Goal: Obtain resource: Download file/media

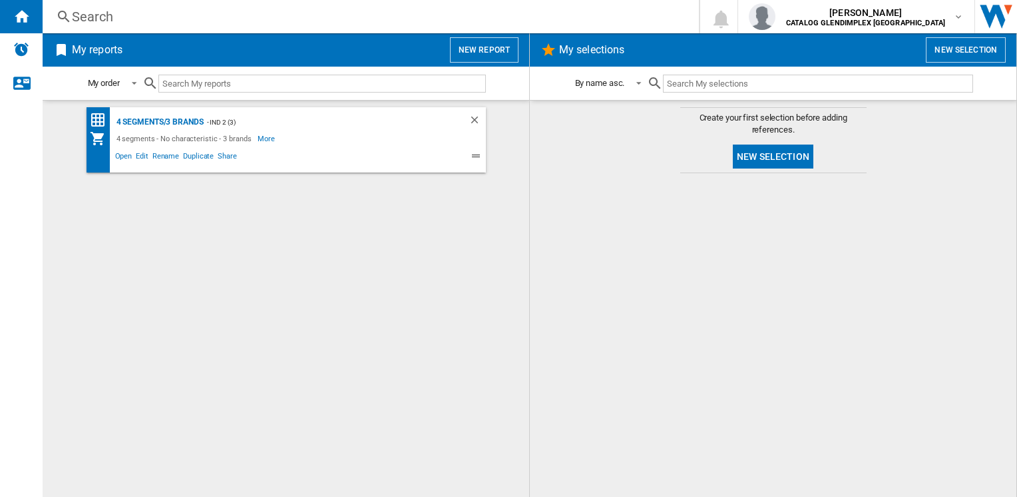
click at [739, 158] on button "New selection" at bounding box center [773, 156] width 81 height 24
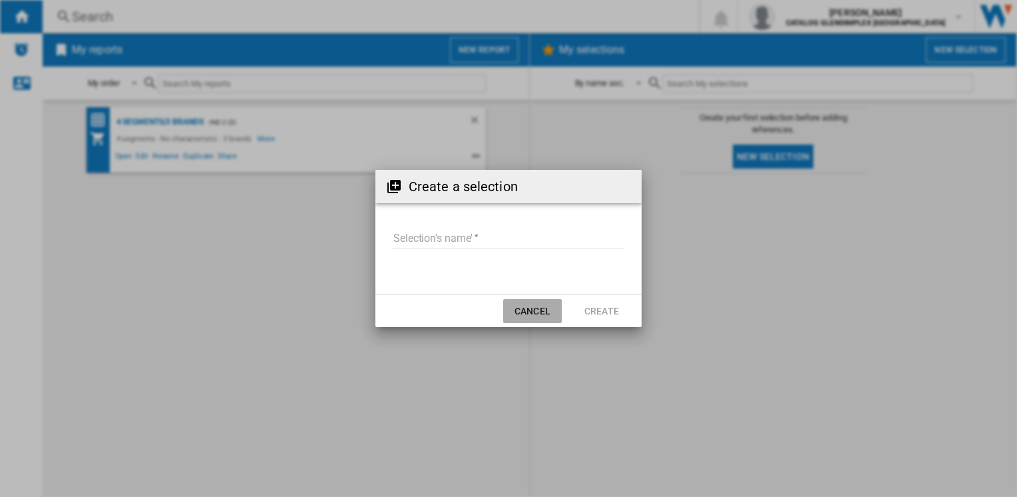
click at [519, 321] on button "Cancel" at bounding box center [532, 311] width 59 height 24
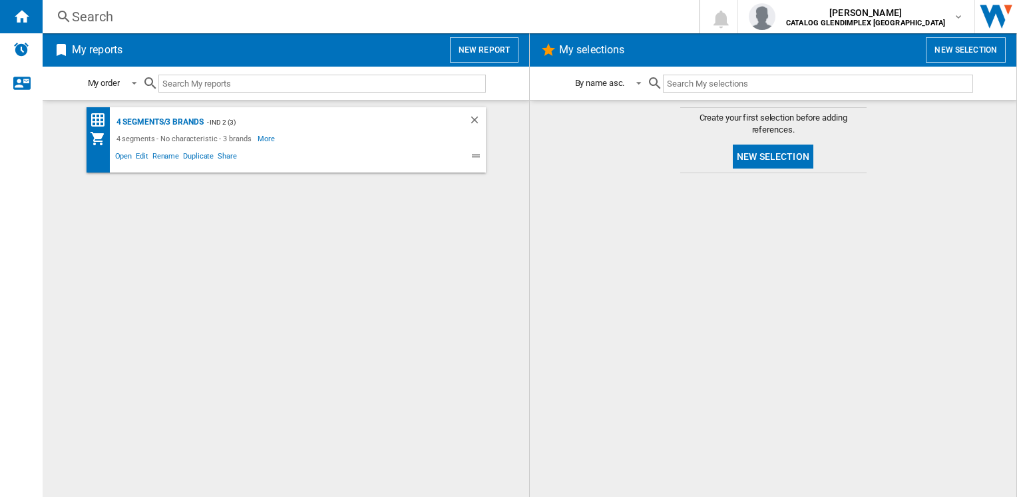
click at [488, 57] on button "New report" at bounding box center [484, 49] width 69 height 25
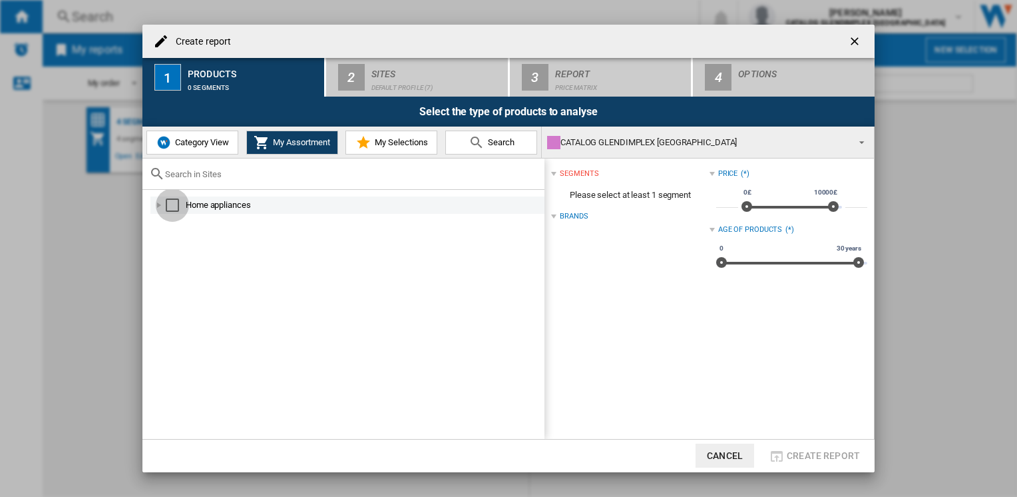
click at [178, 208] on div "Select" at bounding box center [172, 204] width 13 height 13
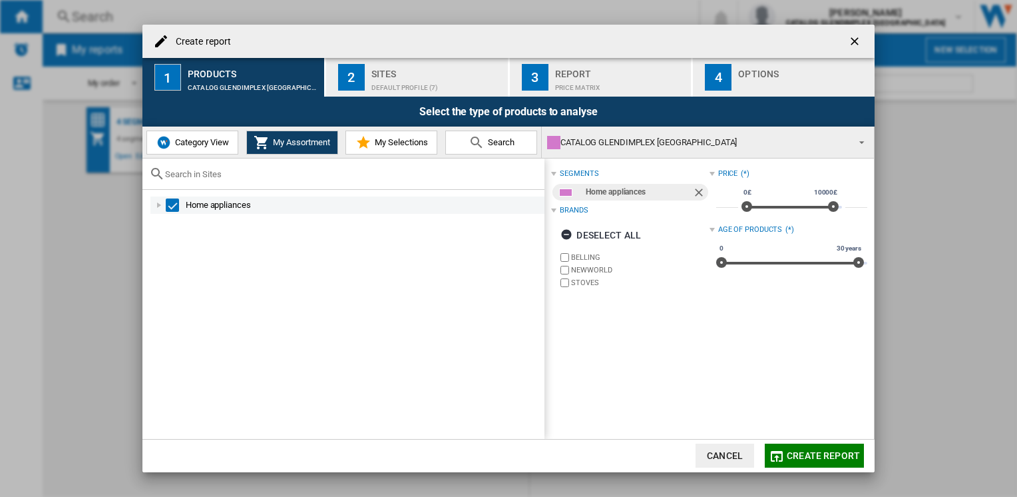
click at [158, 209] on div at bounding box center [158, 204] width 13 height 13
click at [177, 224] on div at bounding box center [173, 222] width 13 height 13
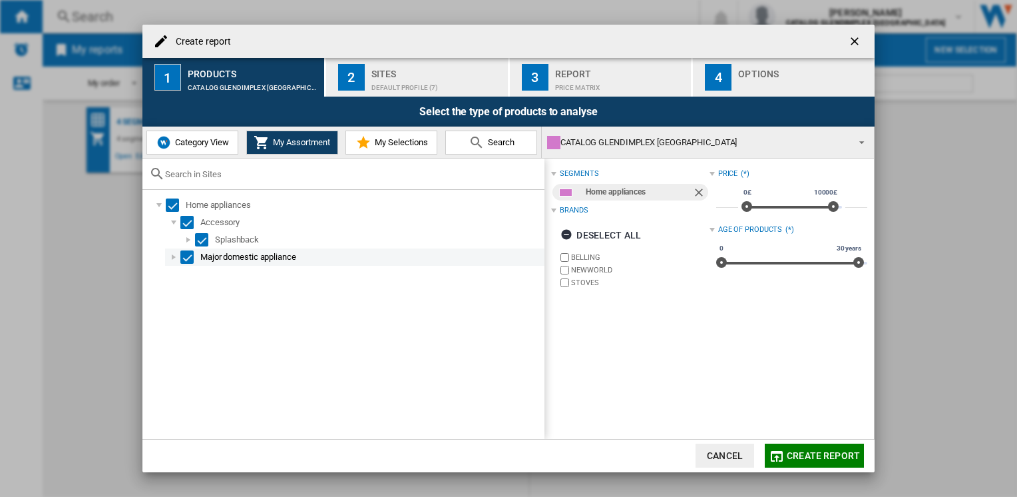
click at [170, 260] on div at bounding box center [173, 256] width 13 height 13
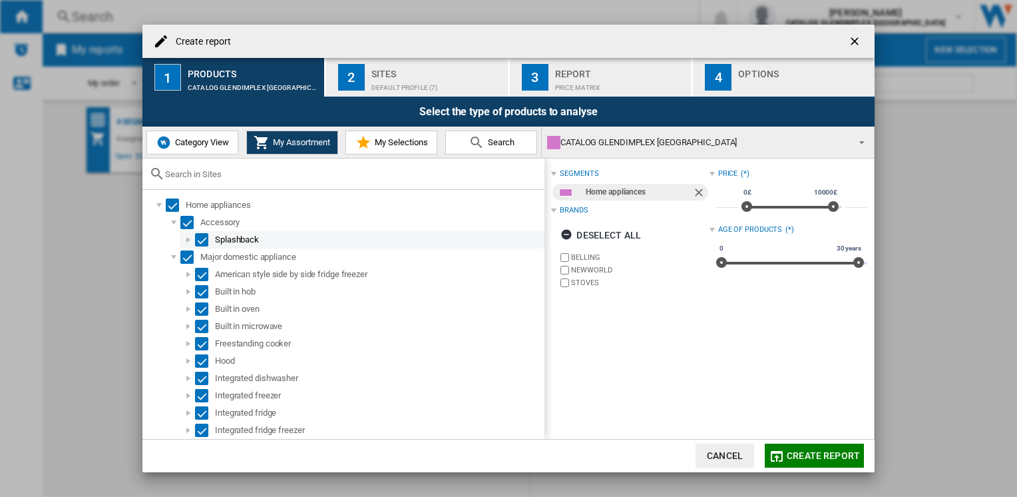
click at [198, 239] on div "Select" at bounding box center [201, 239] width 13 height 13
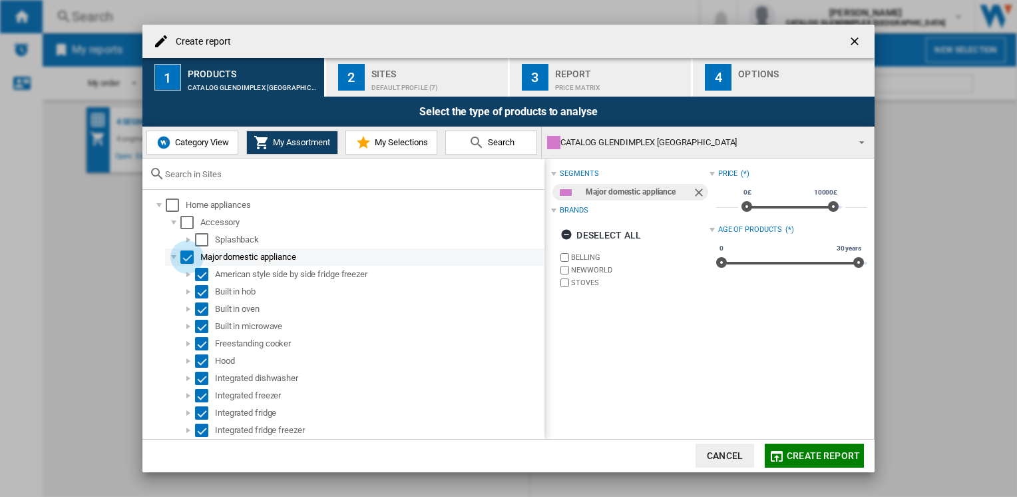
click at [186, 258] on div "Select" at bounding box center [186, 256] width 13 height 13
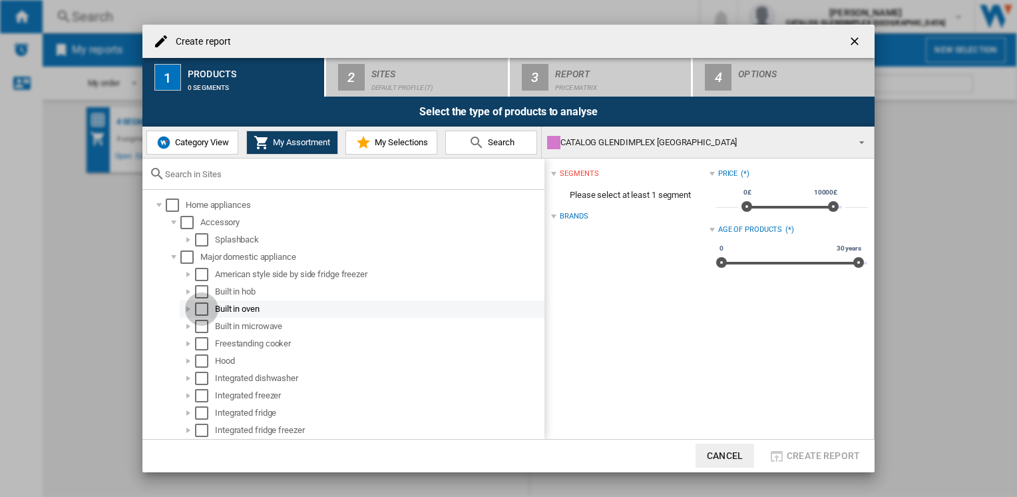
click at [200, 313] on div "Select" at bounding box center [201, 308] width 13 height 13
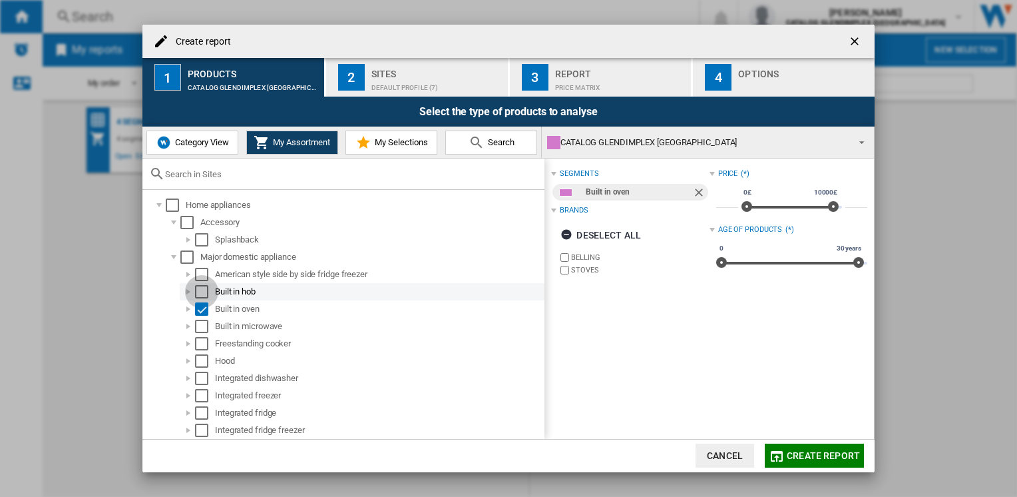
click at [204, 290] on div "Select" at bounding box center [201, 291] width 13 height 13
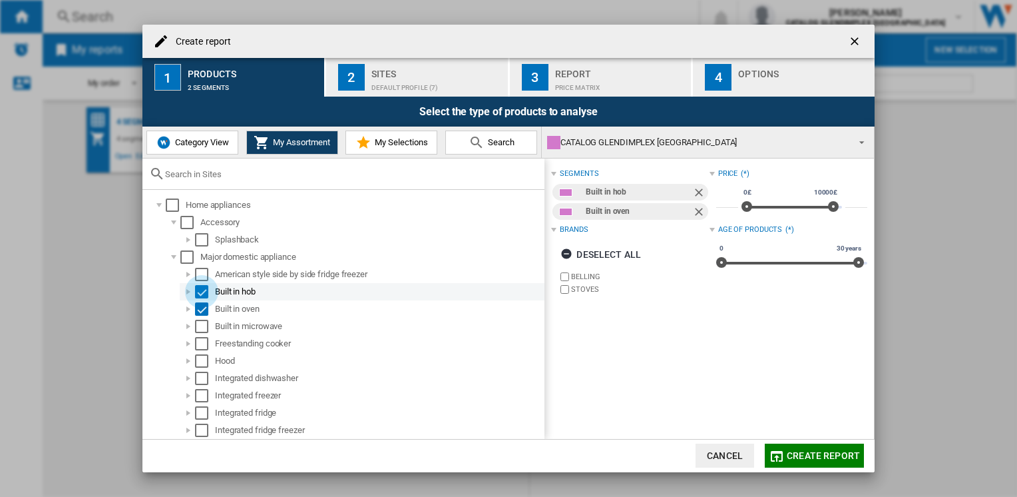
click at [204, 290] on div "Select" at bounding box center [201, 291] width 13 height 13
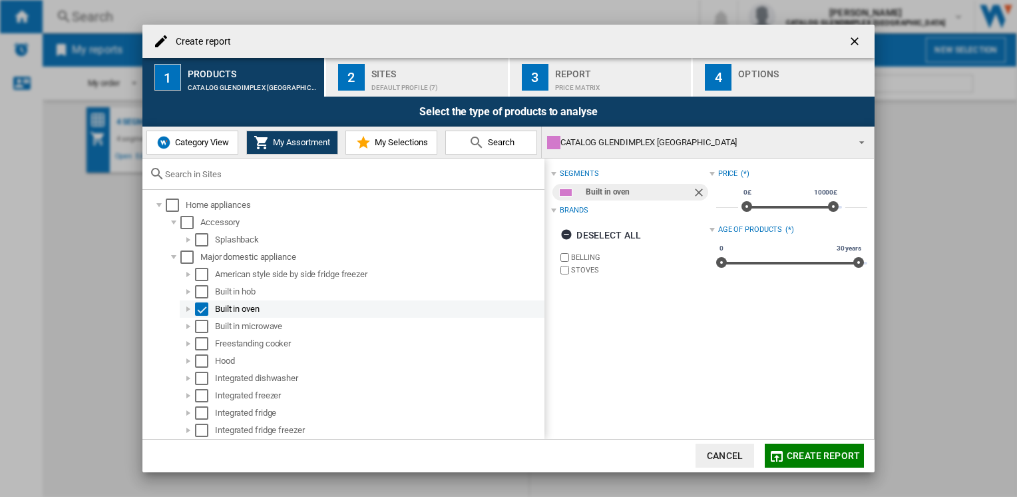
click at [204, 305] on div "Select" at bounding box center [201, 308] width 13 height 13
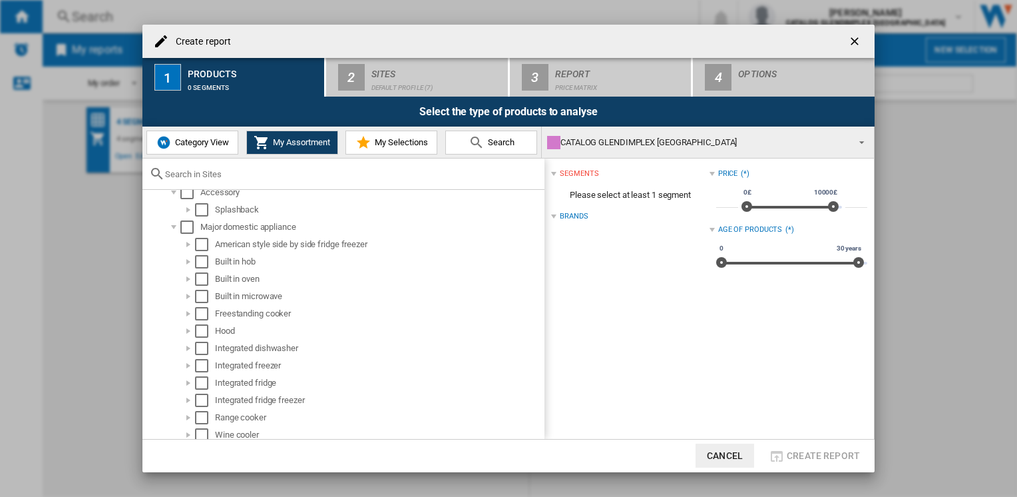
scroll to position [35, 0]
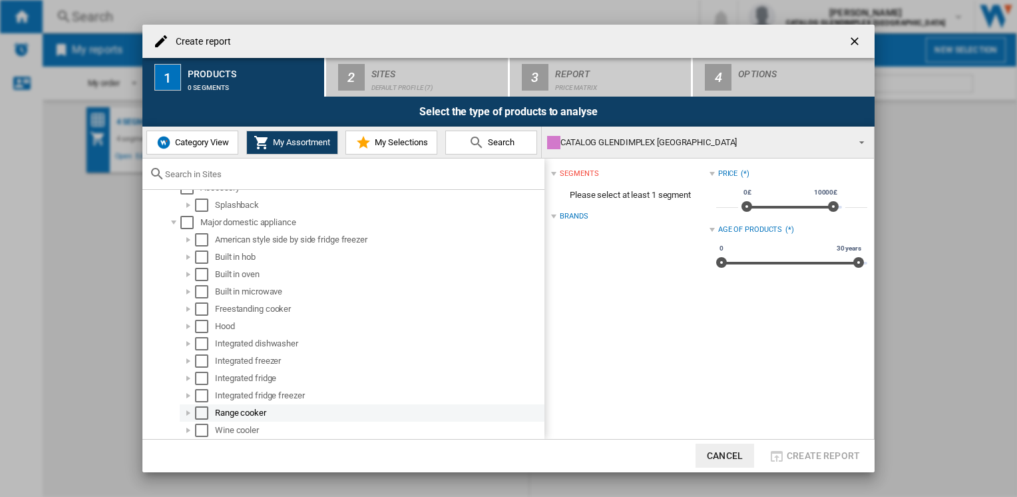
click at [218, 413] on div "Range cooker" at bounding box center [378, 412] width 327 height 13
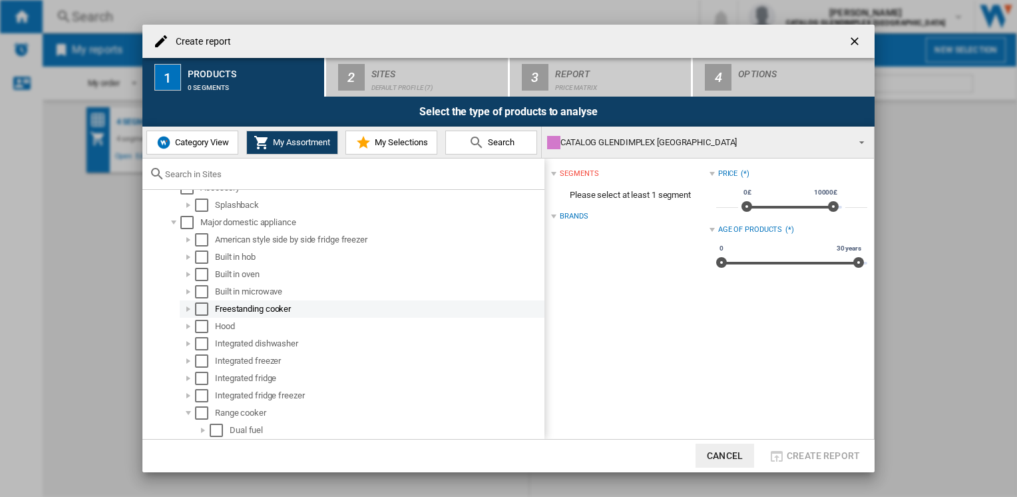
click at [248, 309] on div "Freestanding cooker" at bounding box center [378, 308] width 327 height 13
click at [200, 307] on div "Select" at bounding box center [201, 308] width 13 height 13
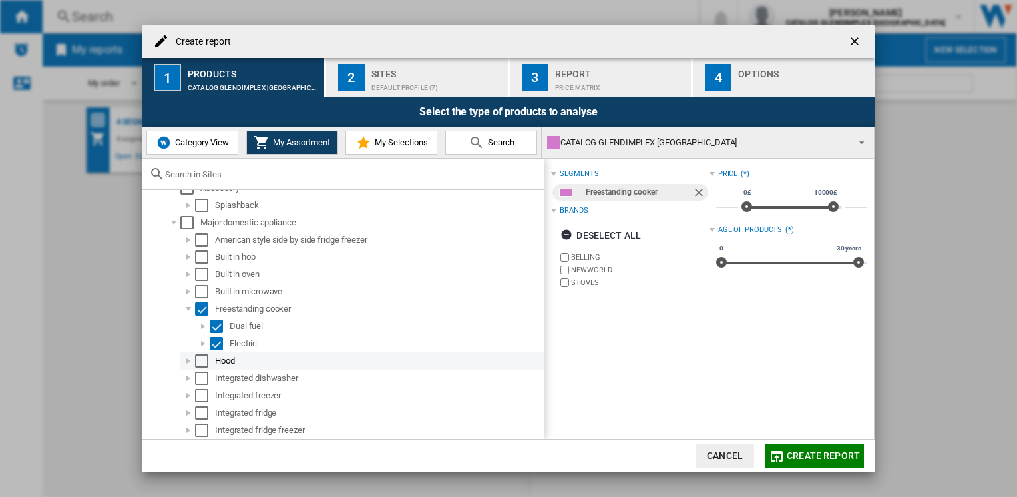
click at [202, 360] on div "Select" at bounding box center [201, 360] width 13 height 13
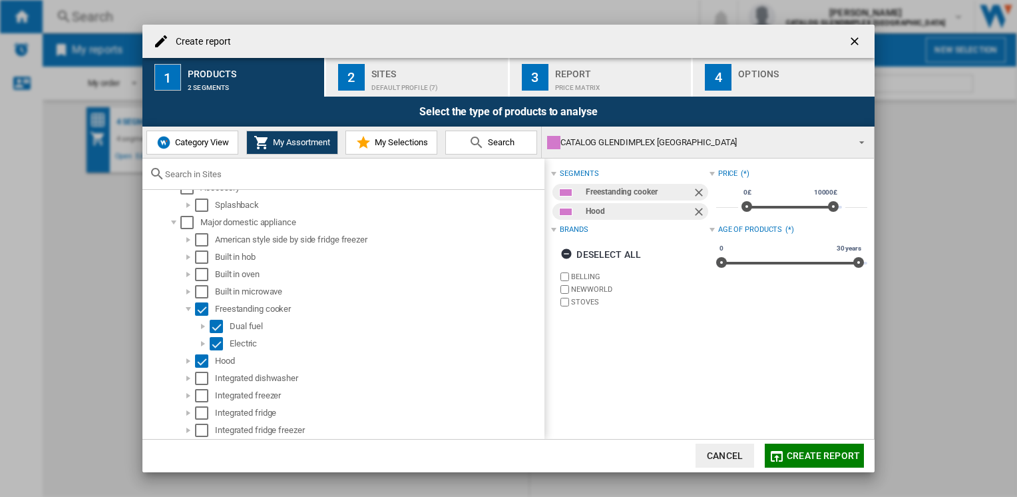
scroll to position [104, 0]
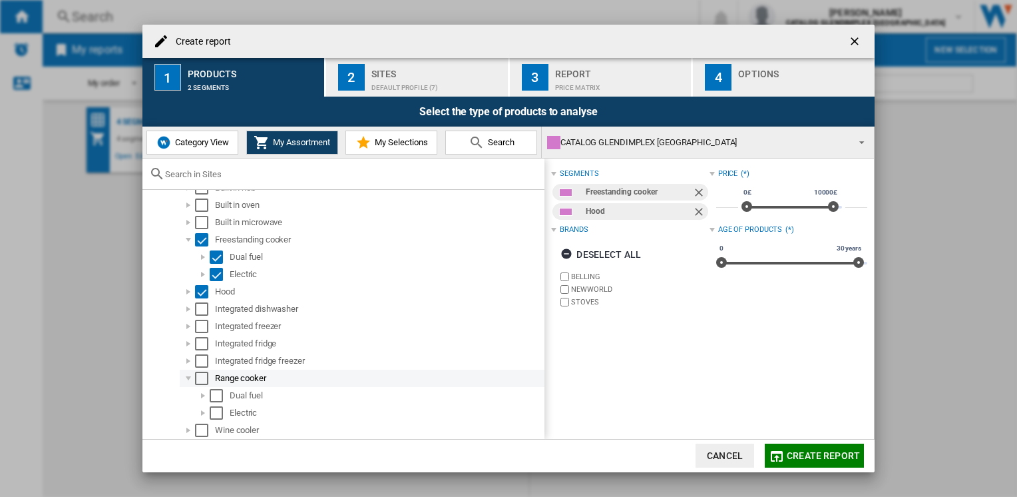
click at [202, 379] on div "Select" at bounding box center [201, 377] width 13 height 13
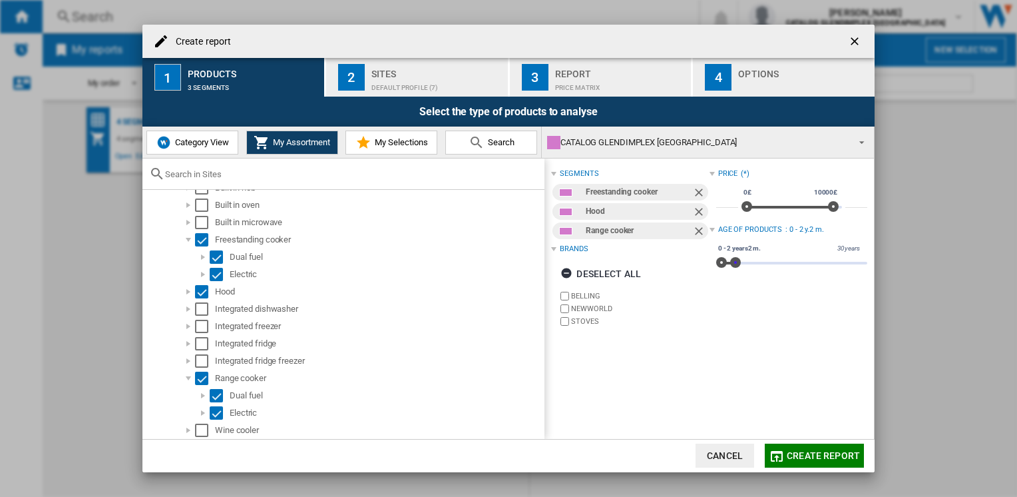
drag, startPoint x: 855, startPoint y: 266, endPoint x: 732, endPoint y: 275, distance: 122.8
click at [732, 275] on div "Price (*) * 0£ 10000£ 0£ 10000£ ***** Age of products : 0 - 2 y.2 m. 0 30 years…" at bounding box center [789, 220] width 158 height 110
click at [784, 455] on md-icon "button" at bounding box center [777, 456] width 16 height 16
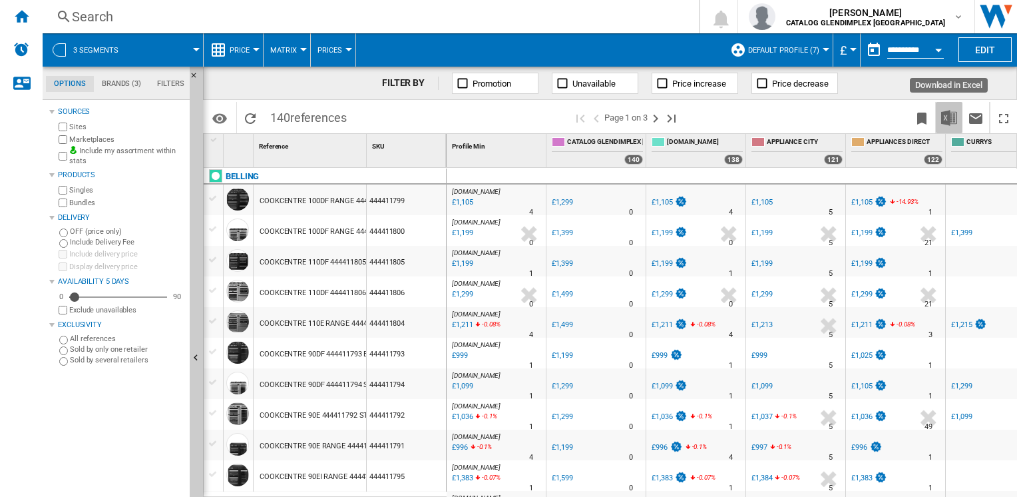
click at [950, 121] on img "Download in Excel" at bounding box center [949, 118] width 16 height 16
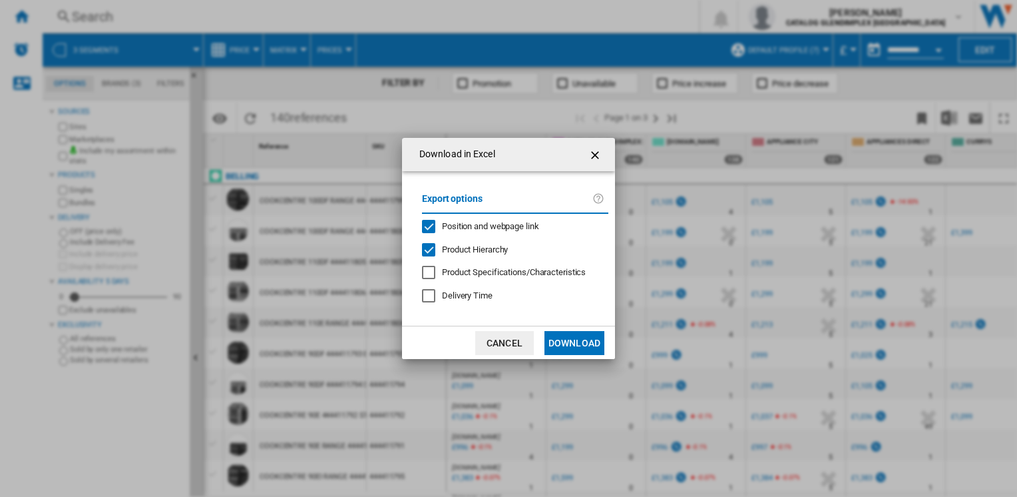
click at [583, 342] on button "Download" at bounding box center [574, 343] width 60 height 24
